Goal: Task Accomplishment & Management: Complete application form

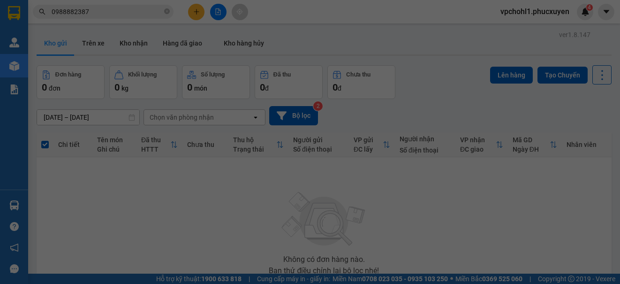
scroll to position [69, 0]
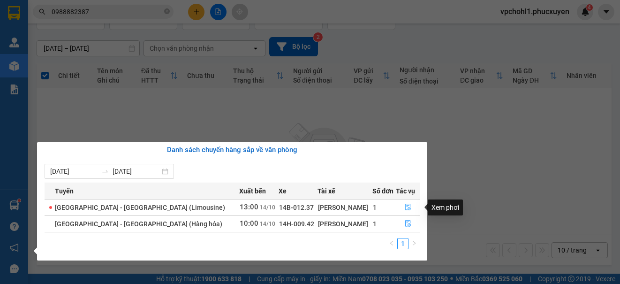
click at [405, 204] on icon "file-done" at bounding box center [408, 207] width 6 height 7
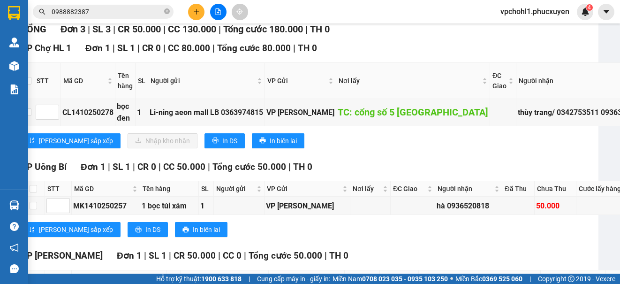
scroll to position [141, 0]
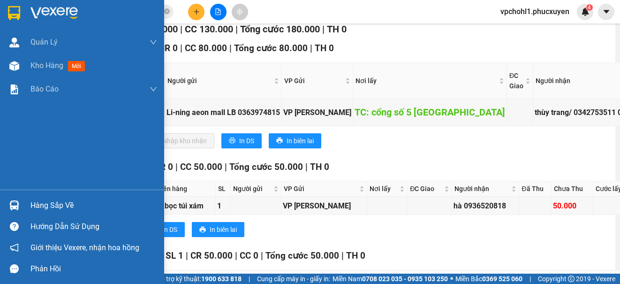
click at [44, 202] on div "Hàng sắp về" at bounding box center [93, 205] width 127 height 14
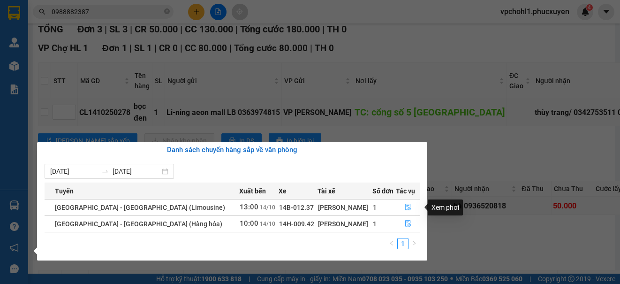
click at [405, 205] on icon "file-done" at bounding box center [408, 207] width 6 height 7
click at [407, 205] on td at bounding box center [429, 205] width 44 height 18
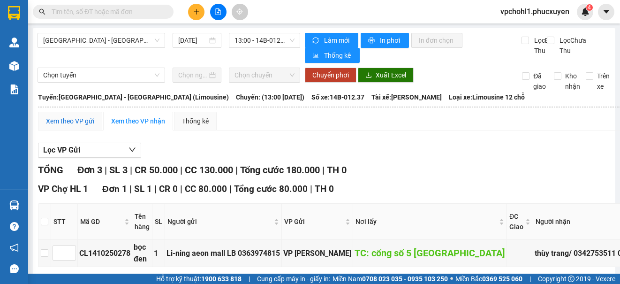
click at [81, 122] on div "Xem theo VP gửi" at bounding box center [70, 121] width 48 height 10
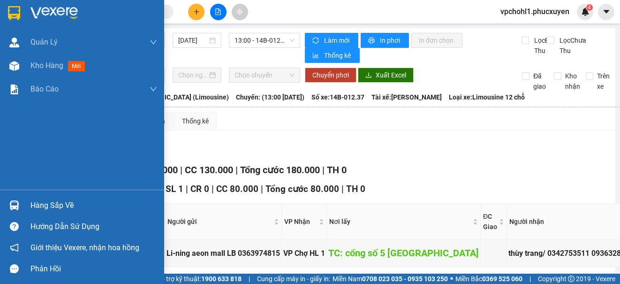
click at [30, 207] on div "Hàng sắp về" at bounding box center [82, 204] width 164 height 21
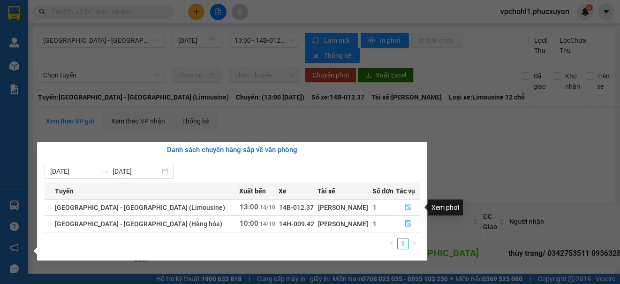
click at [404, 205] on icon "file-done" at bounding box center [407, 206] width 7 height 7
click at [402, 205] on div "VP Cổ Linh Đơn 1 | SL 1 | CR 0 | CC 80.000 | Tổng cước 80.000 | TH 0 STT Mã GD …" at bounding box center [426, 238] width 777 height 113
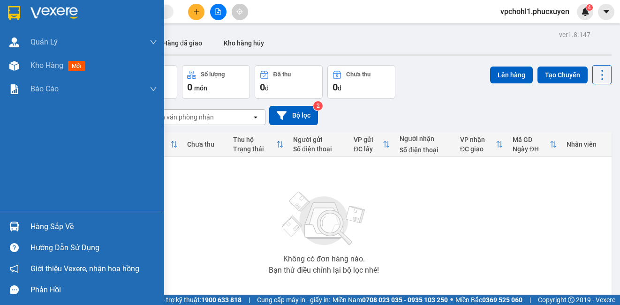
click at [38, 223] on div "Hàng sắp về" at bounding box center [93, 227] width 127 height 14
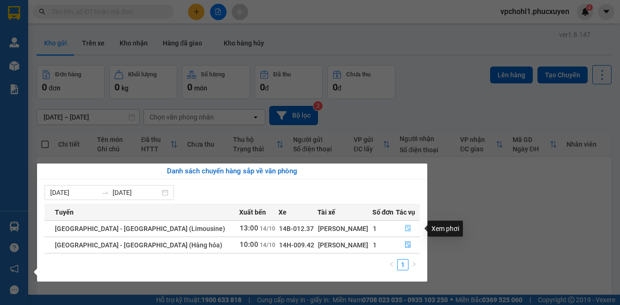
click at [404, 227] on icon "file-done" at bounding box center [407, 228] width 7 height 7
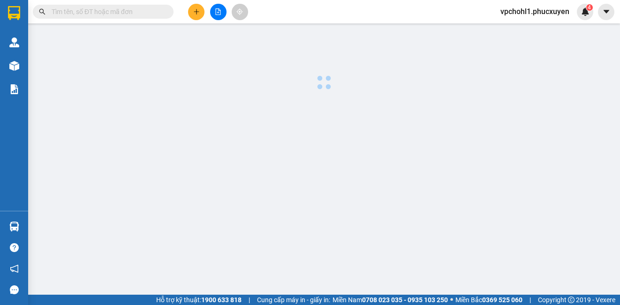
click at [402, 227] on main at bounding box center [310, 147] width 620 height 295
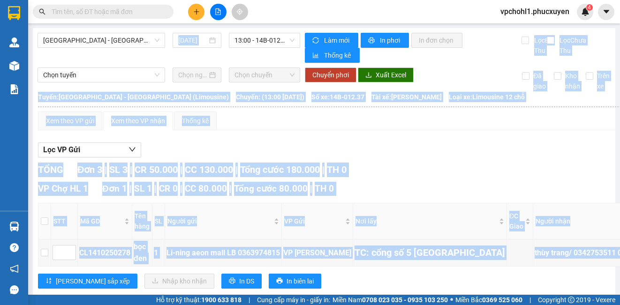
click at [487, 142] on div "Lọc VP Gửi TỔNG Đơn 3 | SL 3 | CR 50.000 | CC 130.000 | Tổng cước 180.000 | TH…" at bounding box center [439, 308] width 803 height 340
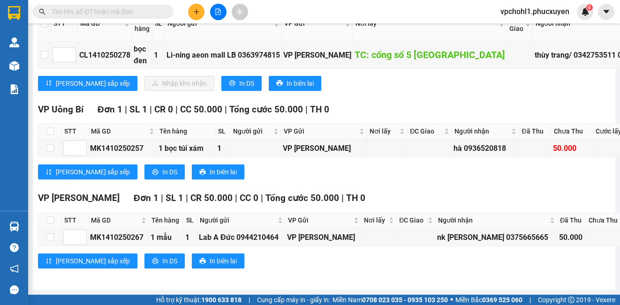
scroll to position [68, 0]
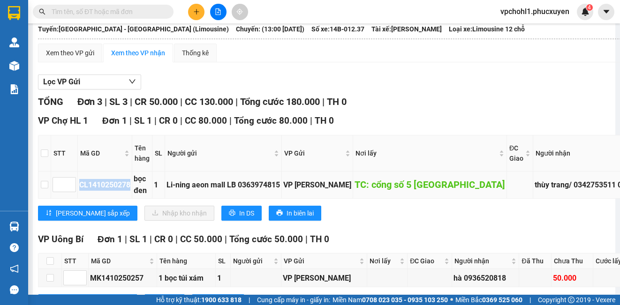
copy div "CL1410250278"
drag, startPoint x: 80, startPoint y: 188, endPoint x: 131, endPoint y: 191, distance: 51.2
click at [130, 191] on div "CL1410250278" at bounding box center [104, 185] width 51 height 12
click at [96, 8] on input "text" at bounding box center [107, 12] width 111 height 10
paste input "CL1410250278"
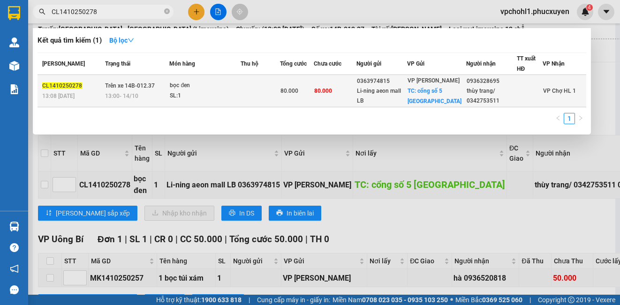
type input "CL1410250278"
click at [245, 88] on td at bounding box center [259, 91] width 39 height 32
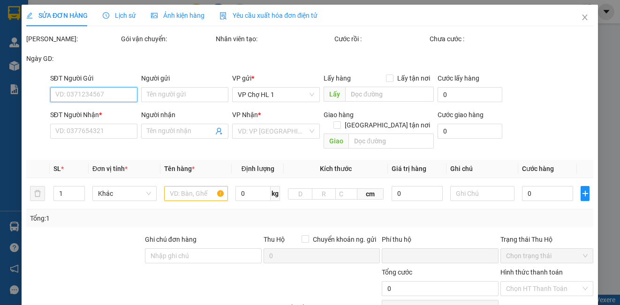
type input "0363974815"
type input "Li-ning aeon mall LB"
checkbox input "true"
type input "cổng số 5 [GEOGRAPHIC_DATA]"
type input "0936328695"
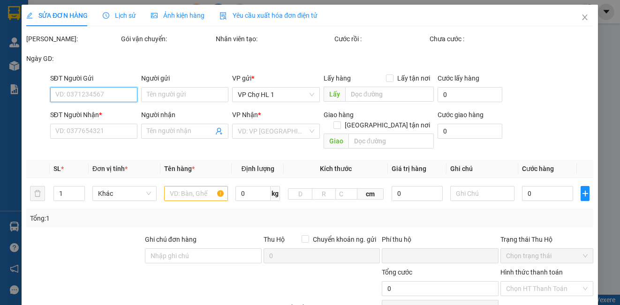
type input "thùy trang/ 0342753511"
type input "0"
type input "80.000"
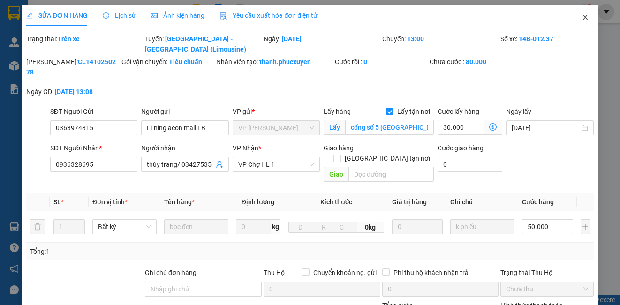
click at [582, 16] on icon "close" at bounding box center [584, 18] width 5 height 6
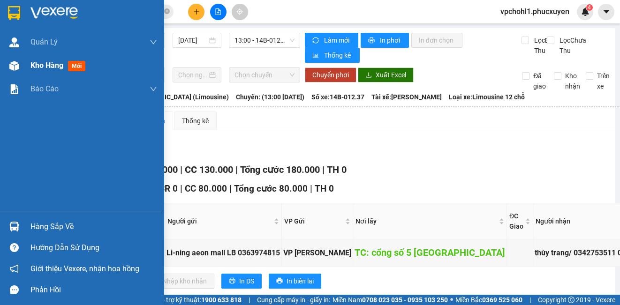
click at [43, 68] on span "Kho hàng" at bounding box center [46, 65] width 33 height 9
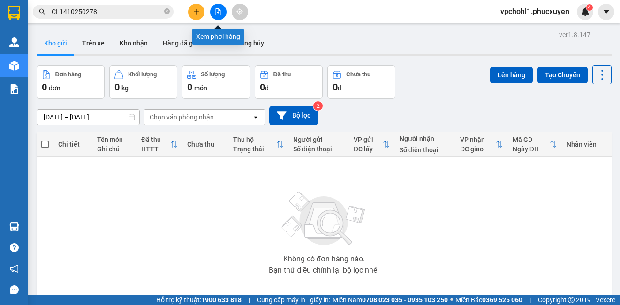
click at [216, 8] on button at bounding box center [218, 12] width 16 height 16
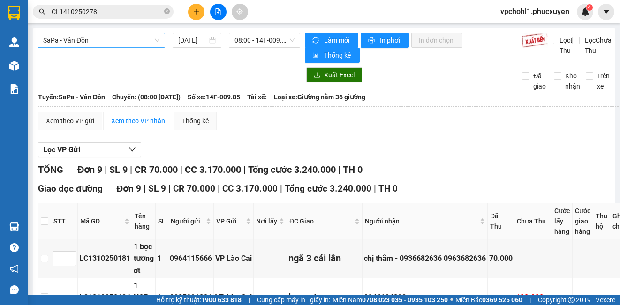
click at [127, 35] on span "SaPa - Vân Đồn" at bounding box center [101, 40] width 116 height 14
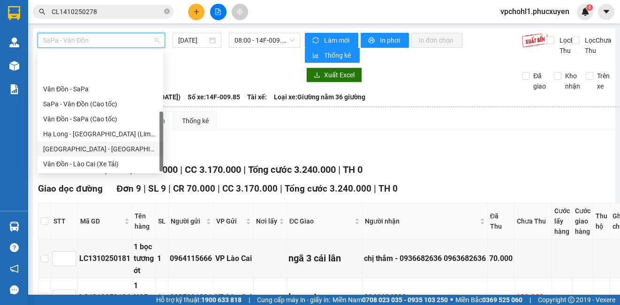
scroll to position [45, 0]
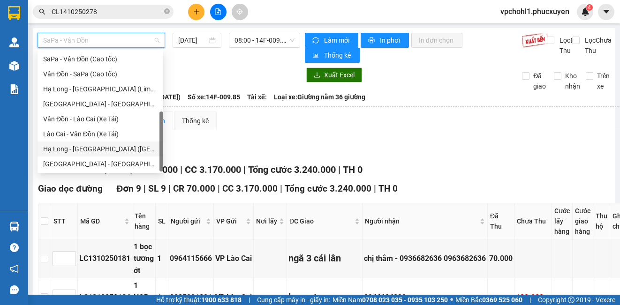
click at [126, 149] on div "Hạ Long - [GEOGRAPHIC_DATA] ([GEOGRAPHIC_DATA])" at bounding box center [100, 149] width 114 height 10
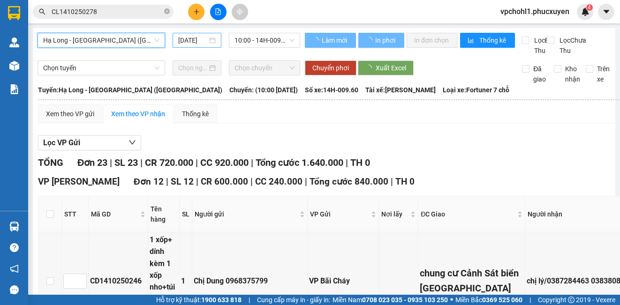
click at [182, 39] on input "[DATE]" at bounding box center [192, 40] width 29 height 10
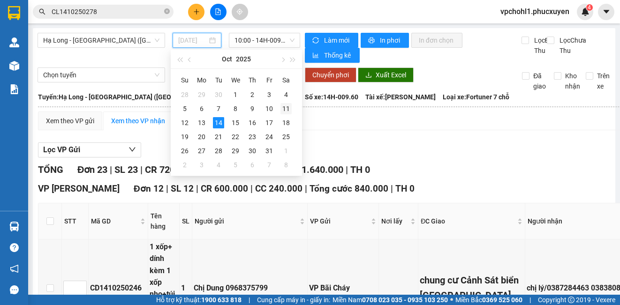
click at [284, 108] on div "11" at bounding box center [285, 108] width 11 height 11
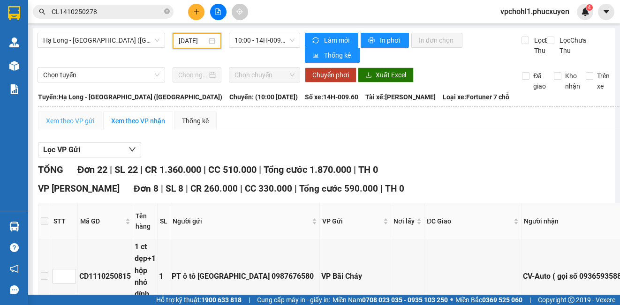
click at [69, 118] on div "Xem theo VP gửi" at bounding box center [70, 121] width 64 height 19
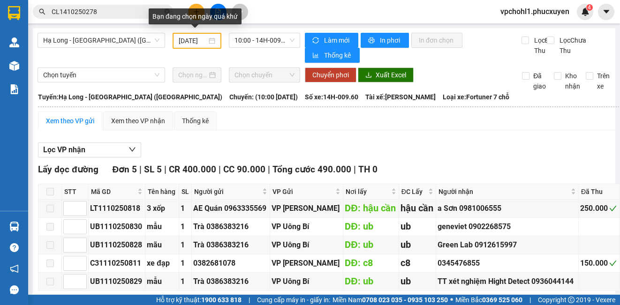
click at [179, 38] on input "[DATE]" at bounding box center [193, 41] width 28 height 10
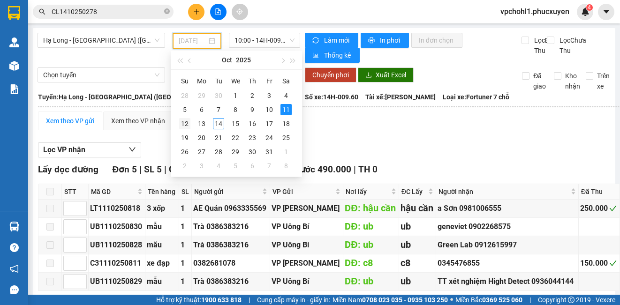
click at [185, 122] on div "12" at bounding box center [184, 123] width 11 height 11
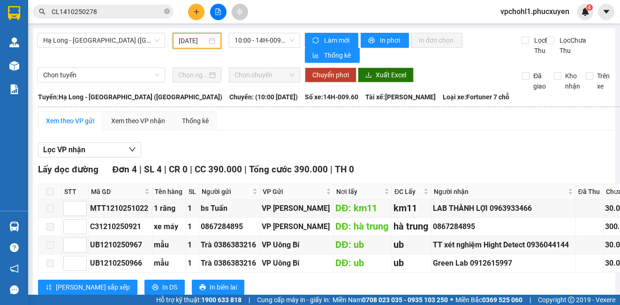
click at [184, 40] on input "[DATE]" at bounding box center [193, 41] width 28 height 10
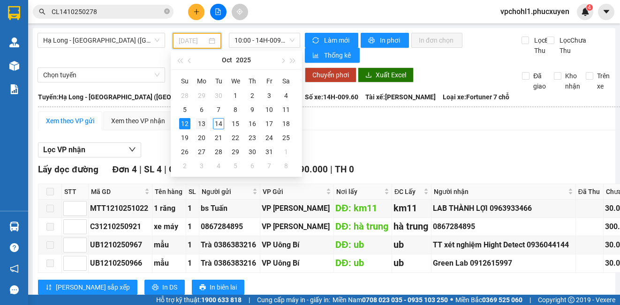
click at [202, 124] on div "13" at bounding box center [201, 123] width 11 height 11
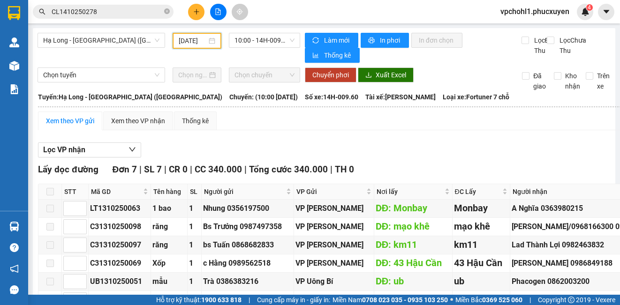
click at [182, 41] on input "[DATE]" at bounding box center [193, 41] width 28 height 10
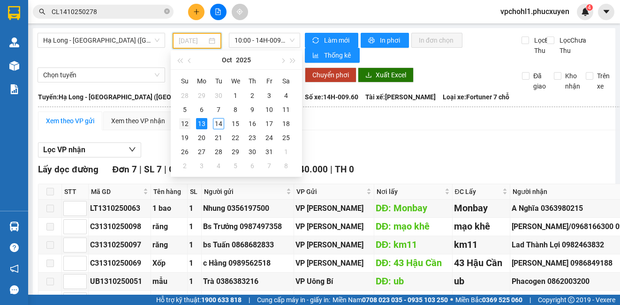
click at [184, 123] on div "12" at bounding box center [184, 123] width 11 height 11
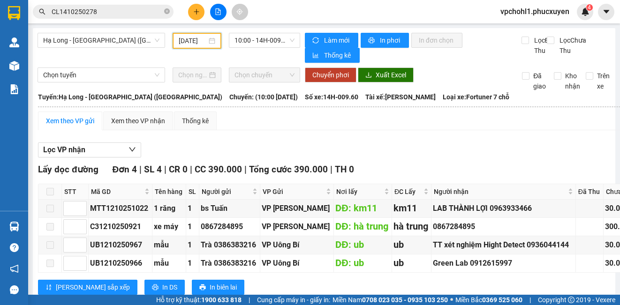
click at [180, 42] on input "[DATE]" at bounding box center [193, 41] width 28 height 10
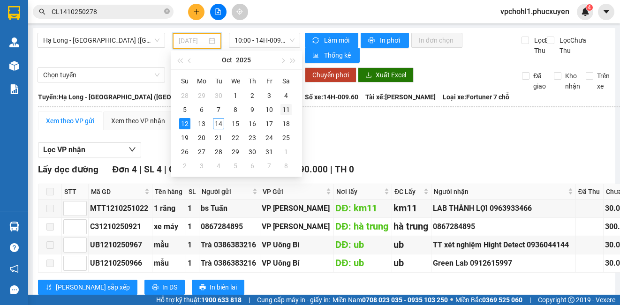
click at [284, 107] on div "11" at bounding box center [285, 109] width 11 height 11
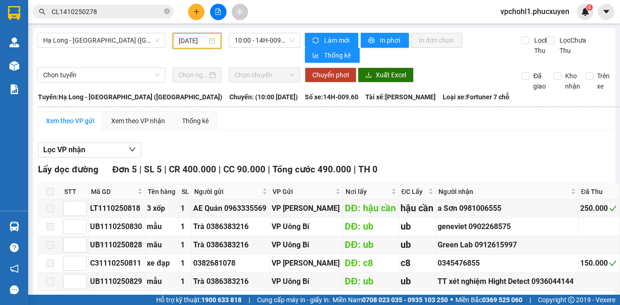
click at [181, 40] on input "[DATE]" at bounding box center [193, 41] width 28 height 10
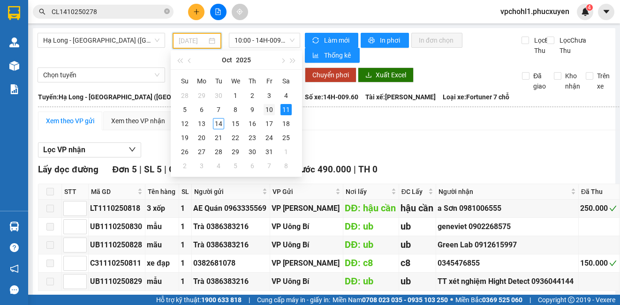
click at [269, 110] on div "10" at bounding box center [268, 109] width 11 height 11
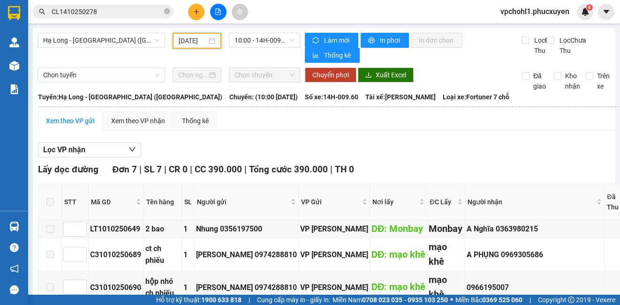
click at [179, 41] on input "[DATE]" at bounding box center [193, 41] width 28 height 10
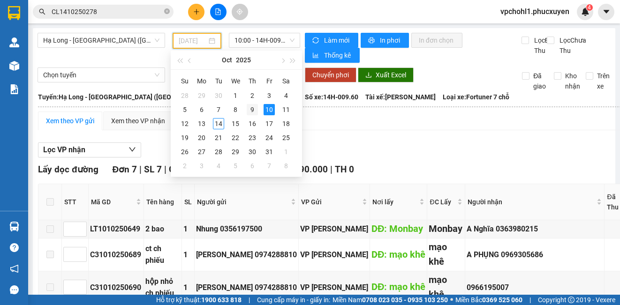
click at [251, 108] on div "9" at bounding box center [252, 109] width 11 height 11
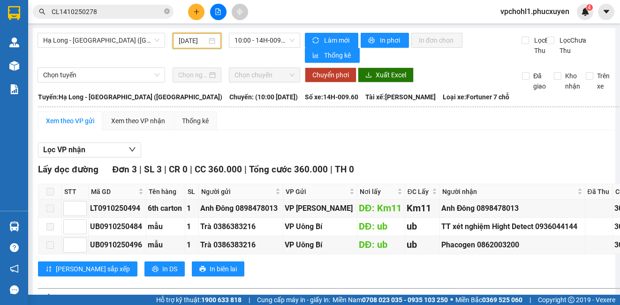
click at [181, 41] on input "[DATE]" at bounding box center [193, 41] width 28 height 10
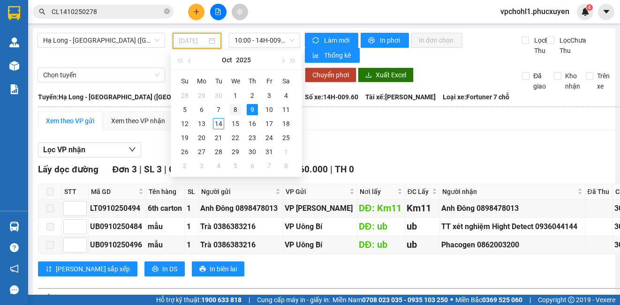
click at [231, 107] on div "8" at bounding box center [235, 109] width 11 height 11
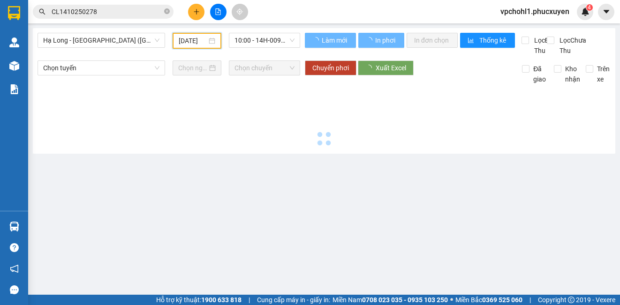
type input "[DATE]"
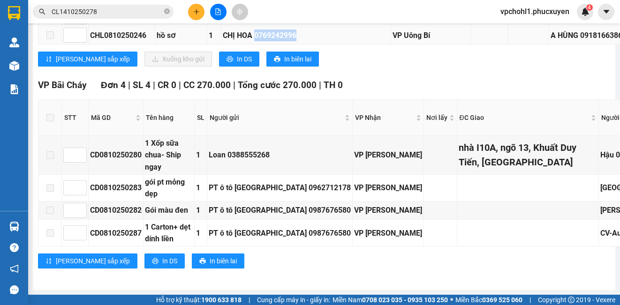
copy div "0769242996"
drag, startPoint x: 246, startPoint y: 230, endPoint x: 290, endPoint y: 230, distance: 44.5
click at [290, 41] on div "CHỊ HOA 0769242996" at bounding box center [306, 36] width 166 height 12
click at [193, 9] on icon "plus" at bounding box center [196, 11] width 7 height 7
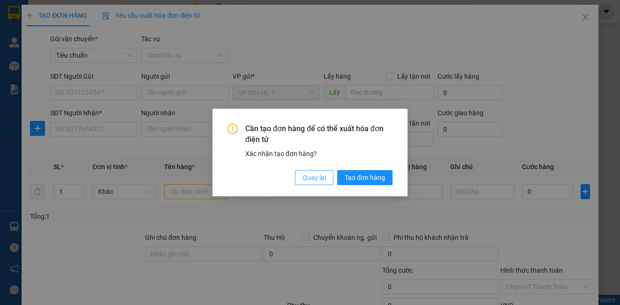
drag, startPoint x: 315, startPoint y: 181, endPoint x: 262, endPoint y: 162, distance: 57.2
click at [316, 180] on span "Quay lại" at bounding box center [313, 177] width 23 height 10
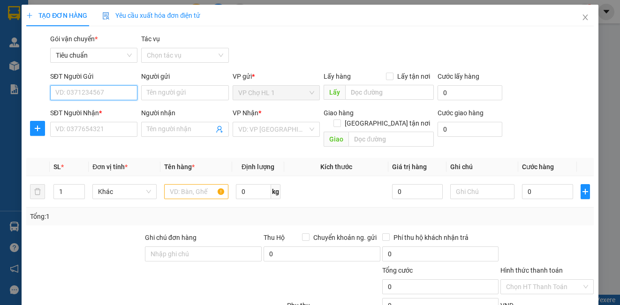
click at [75, 93] on input "SĐT Người Gửi" at bounding box center [93, 92] width 87 height 15
paste input "0769242996"
type input "0769242996"
click at [86, 112] on div "0769242996 - CHỊ [PERSON_NAME]" at bounding box center [107, 111] width 105 height 10
type input "CHỊ [PERSON_NAME]"
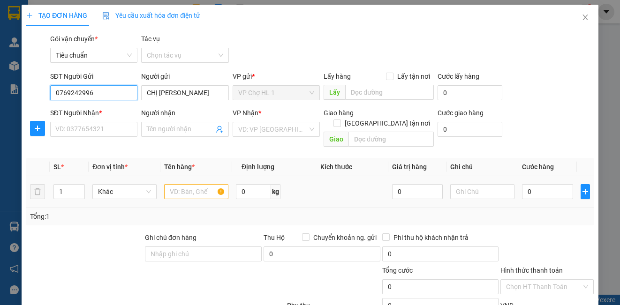
type input "0769242996"
click at [205, 184] on input "text" at bounding box center [196, 191] width 64 height 15
type input "HỒ SƠ"
click at [262, 128] on input "search" at bounding box center [272, 129] width 69 height 14
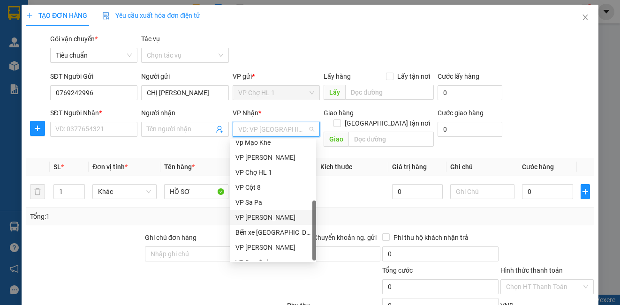
scroll to position [150, 0]
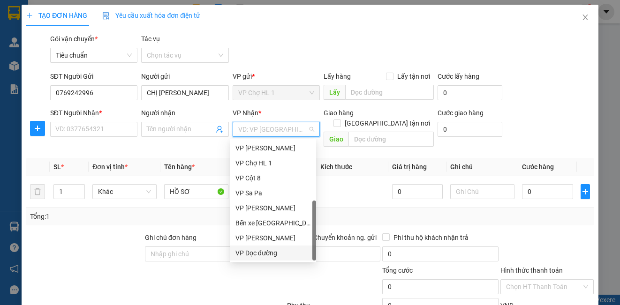
click at [269, 251] on div "VP Dọc đường" at bounding box center [272, 253] width 75 height 10
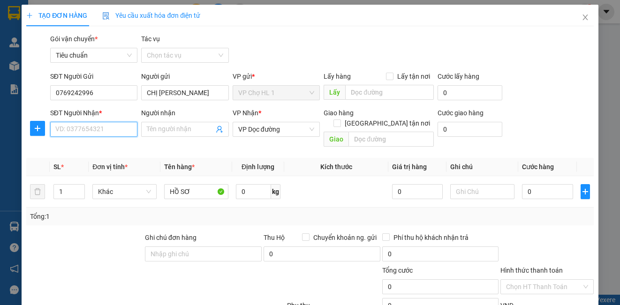
click at [112, 132] on input "SĐT Người Nhận *" at bounding box center [93, 129] width 87 height 15
type input "0328359999"
click at [96, 147] on div "0328359999" at bounding box center [92, 148] width 75 height 10
type input "[GEOGRAPHIC_DATA]"
type input "0328359999"
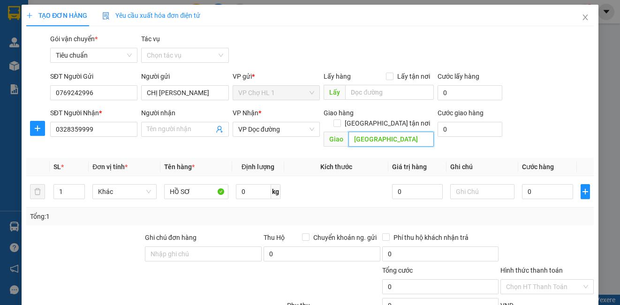
click at [406, 132] on input "[GEOGRAPHIC_DATA]" at bounding box center [390, 139] width 85 height 15
type input "NGÃ 4 MẠO KHÊ"
click at [553, 184] on input "0" at bounding box center [547, 191] width 51 height 15
type input "4"
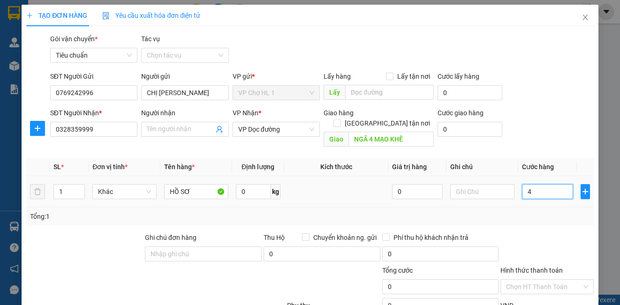
type input "4"
type input "40"
type input "40.000"
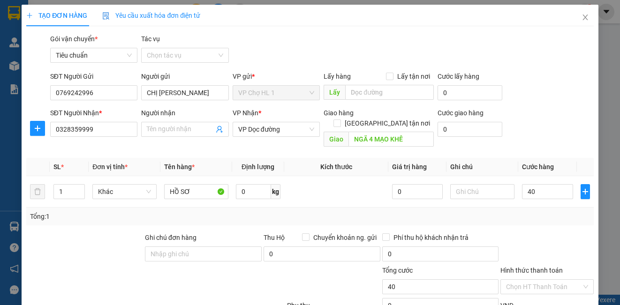
type input "40.000"
click at [540, 118] on div "SĐT Người Nhận * 0328359999 Người nhận Tên người nhận VP Nhận * VP Dọc đường Gi…" at bounding box center [321, 129] width 547 height 43
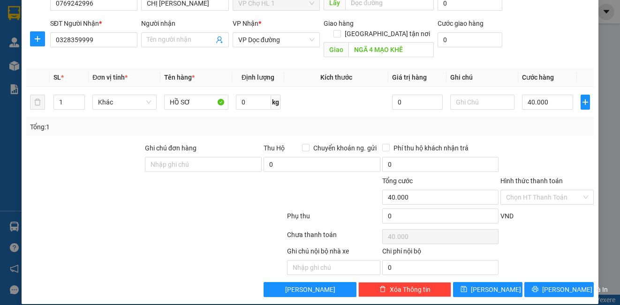
scroll to position [0, 0]
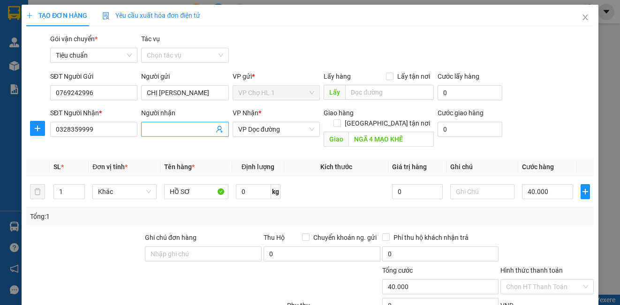
click at [183, 131] on input "Người nhận" at bounding box center [180, 129] width 67 height 10
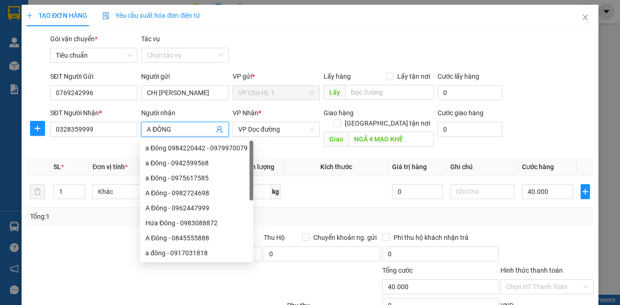
scroll to position [90, 0]
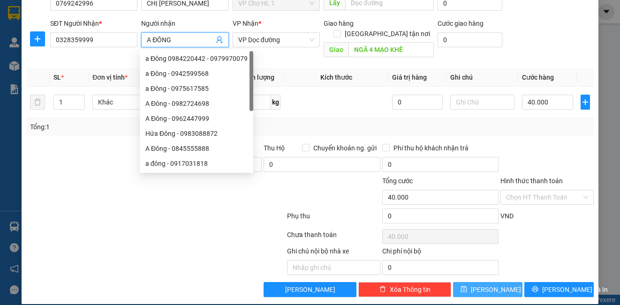
type input "A ĐÔNG"
click at [503, 282] on button "[PERSON_NAME]" at bounding box center [487, 289] width 69 height 15
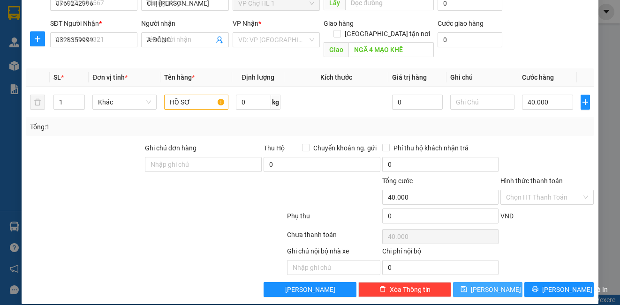
type input "0"
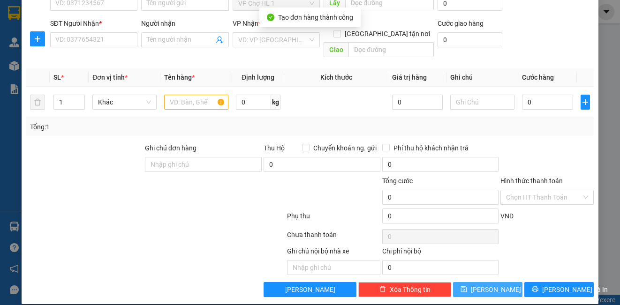
scroll to position [0, 0]
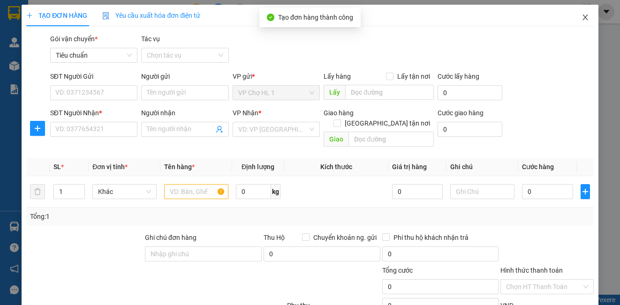
click at [575, 13] on span "Close" at bounding box center [585, 18] width 26 height 26
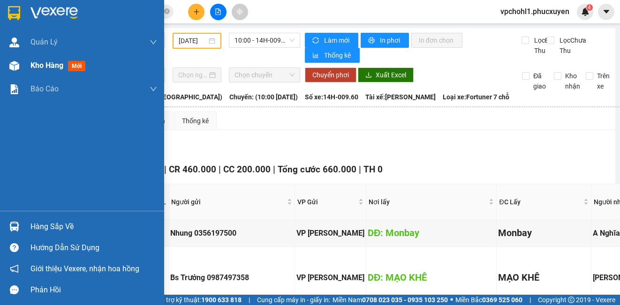
click at [35, 67] on span "Kho hàng" at bounding box center [46, 65] width 33 height 9
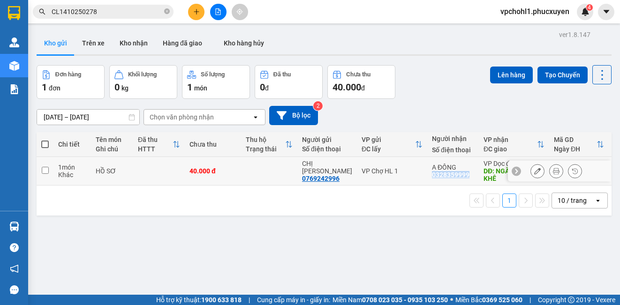
copy div "0328359999"
drag, startPoint x: 423, startPoint y: 172, endPoint x: 460, endPoint y: 175, distance: 37.1
click at [460, 175] on td "A ĐÔNG 0328359999" at bounding box center [453, 171] width 52 height 29
checkbox input "true"
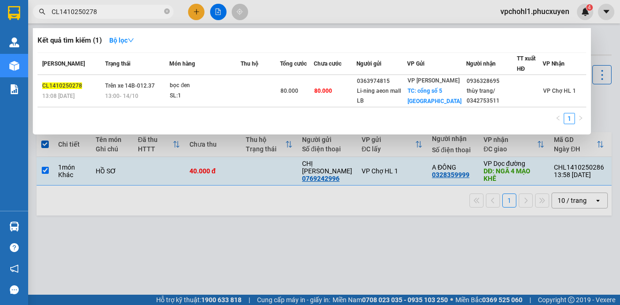
drag, startPoint x: 104, startPoint y: 11, endPoint x: 51, endPoint y: 11, distance: 53.0
click at [51, 11] on span "CL1410250278" at bounding box center [103, 12] width 141 height 14
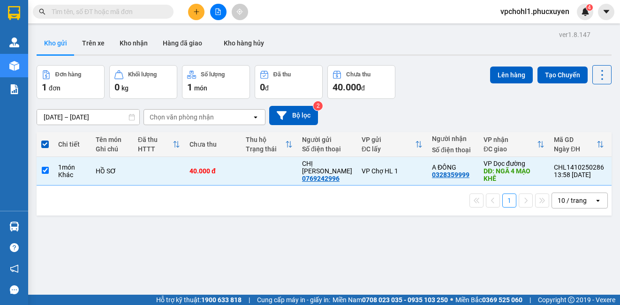
paste input "0328359999"
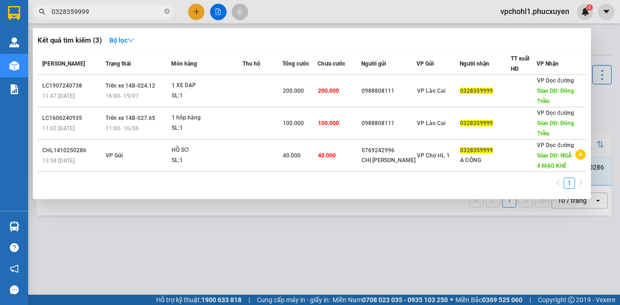
type input "0328359999"
